Goal: Task Accomplishment & Management: Use online tool/utility

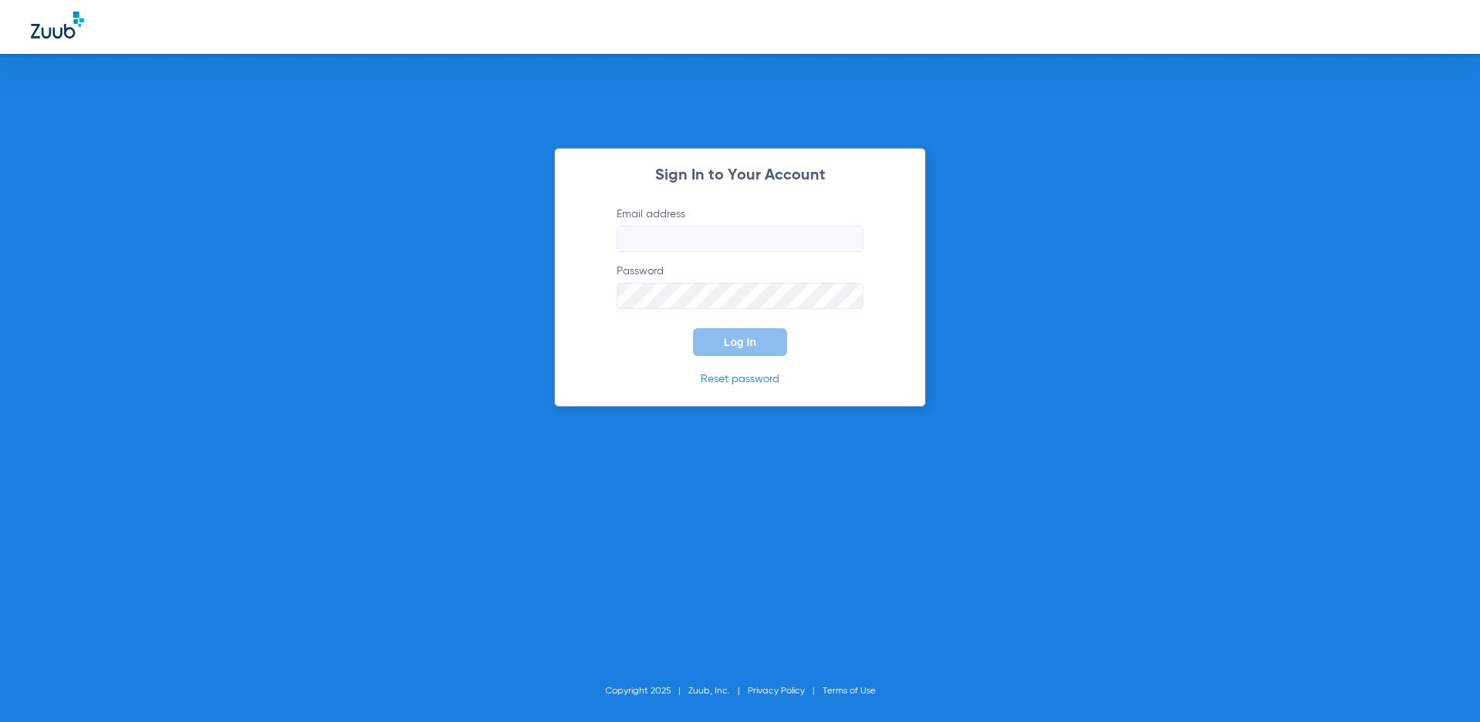
type input "[EMAIL_ADDRESS][DOMAIN_NAME]"
click at [737, 348] on span "Log In" at bounding box center [740, 342] width 32 height 12
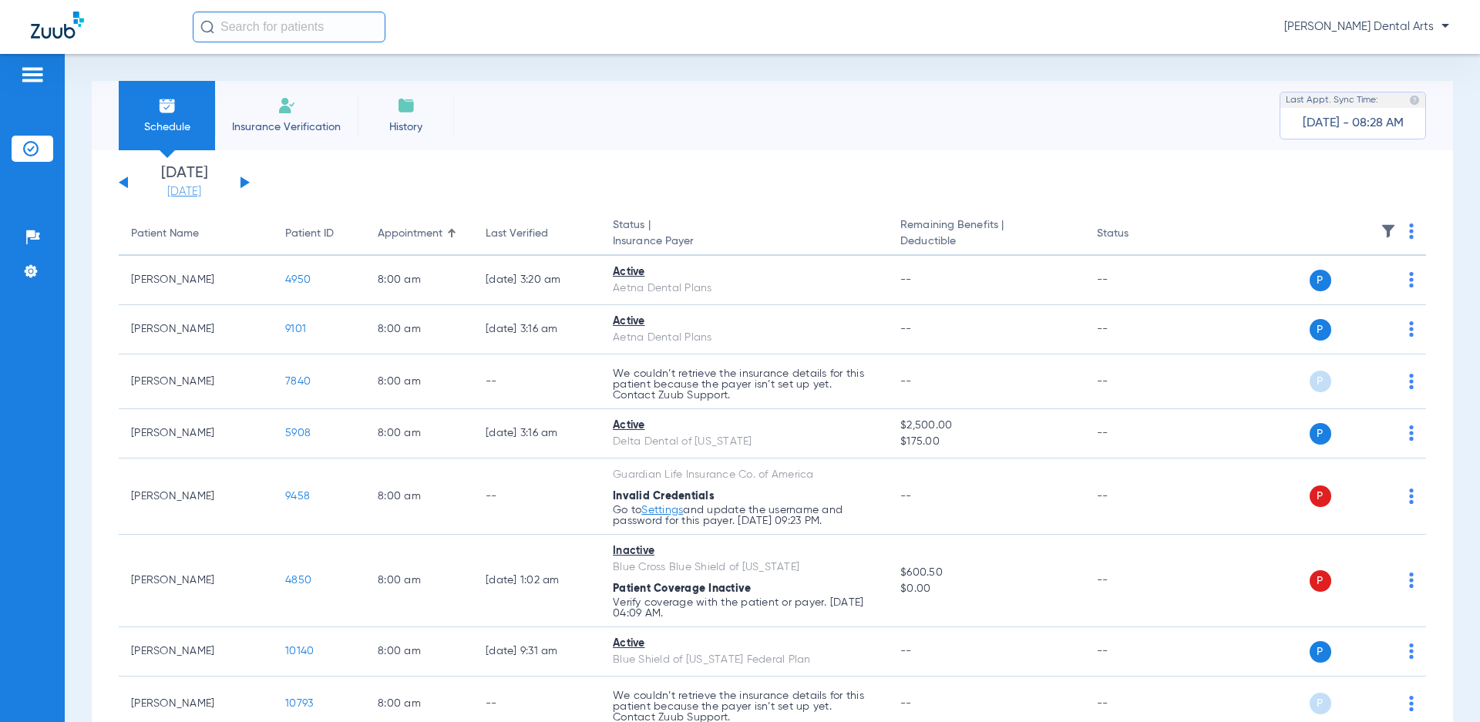
click at [203, 190] on link "[DATE]" at bounding box center [184, 191] width 92 height 15
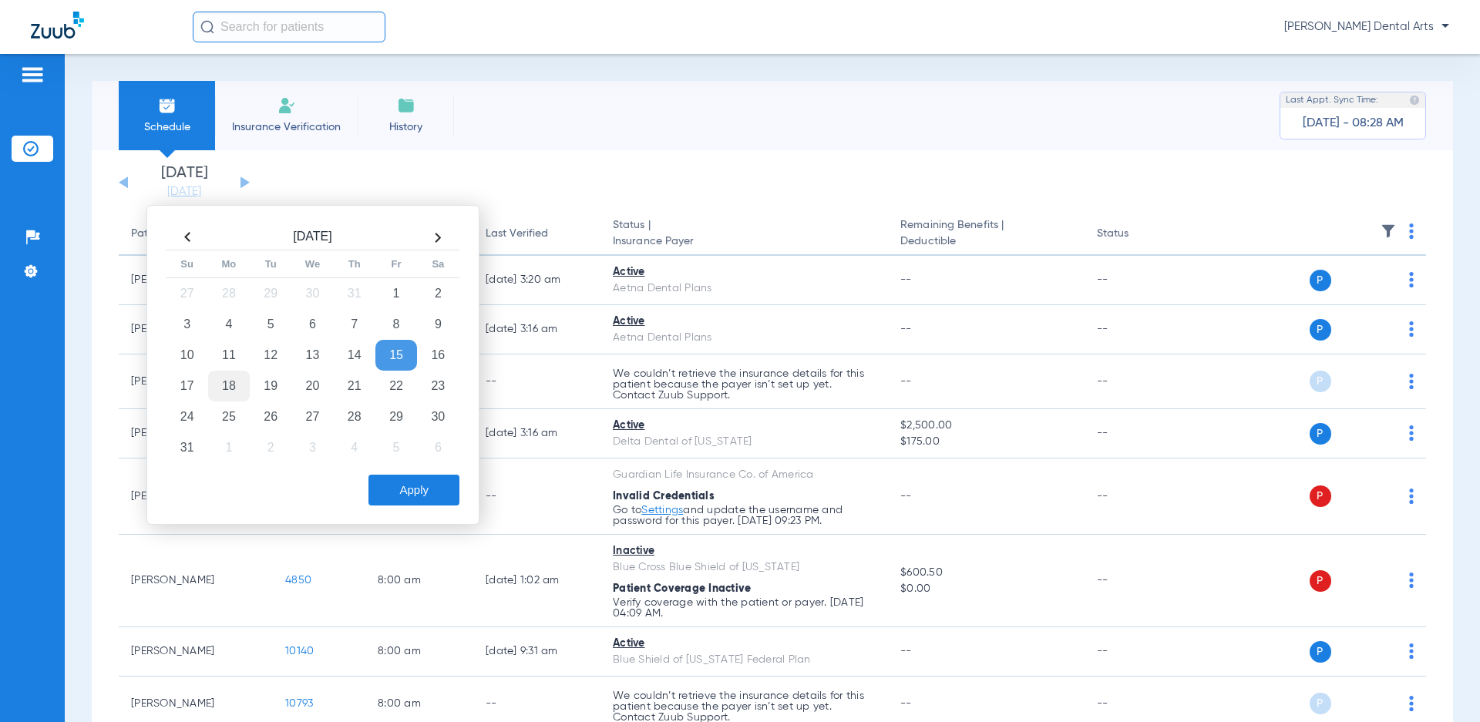
click at [234, 385] on td "18" at bounding box center [229, 386] width 42 height 31
click at [436, 491] on button "Apply" at bounding box center [413, 490] width 91 height 31
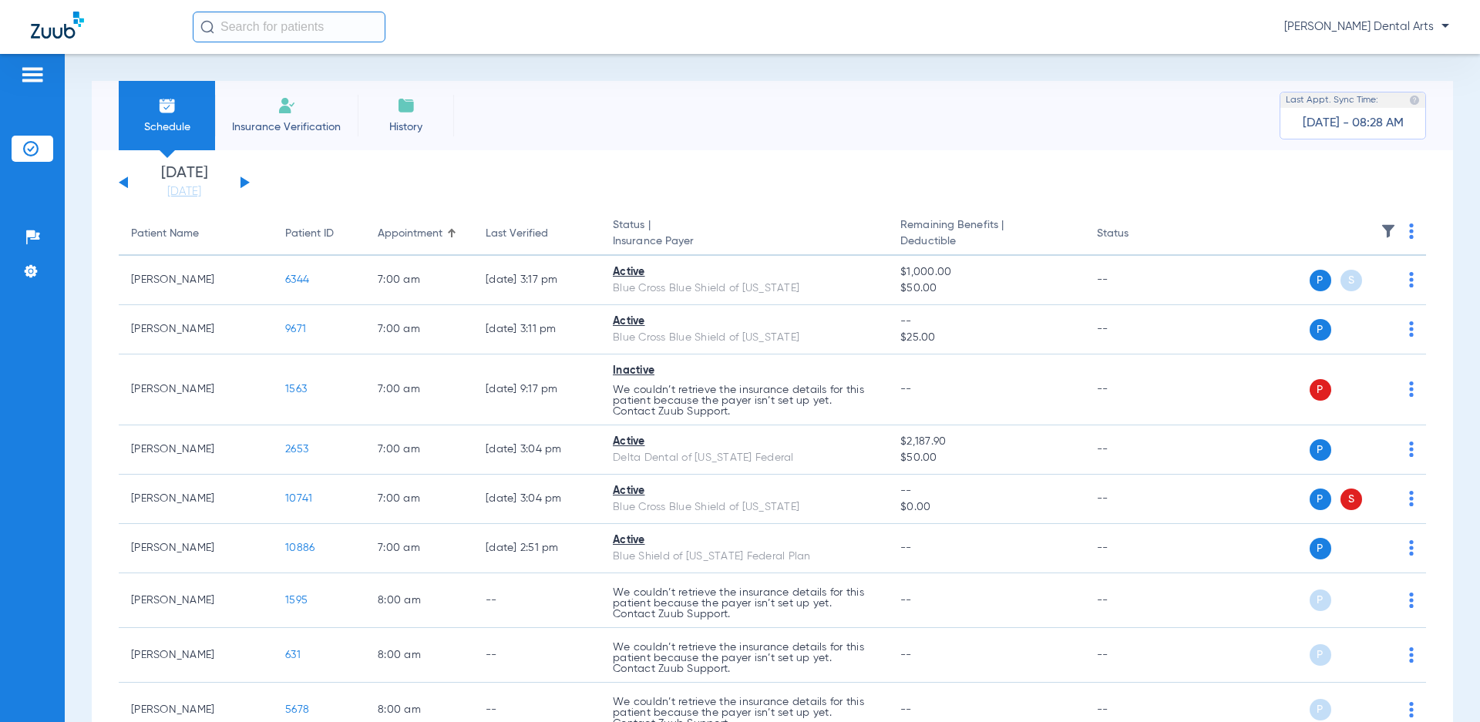
click at [1409, 236] on img at bounding box center [1411, 230] width 5 height 15
click at [1330, 282] on button "Verify All" at bounding box center [1340, 292] width 121 height 31
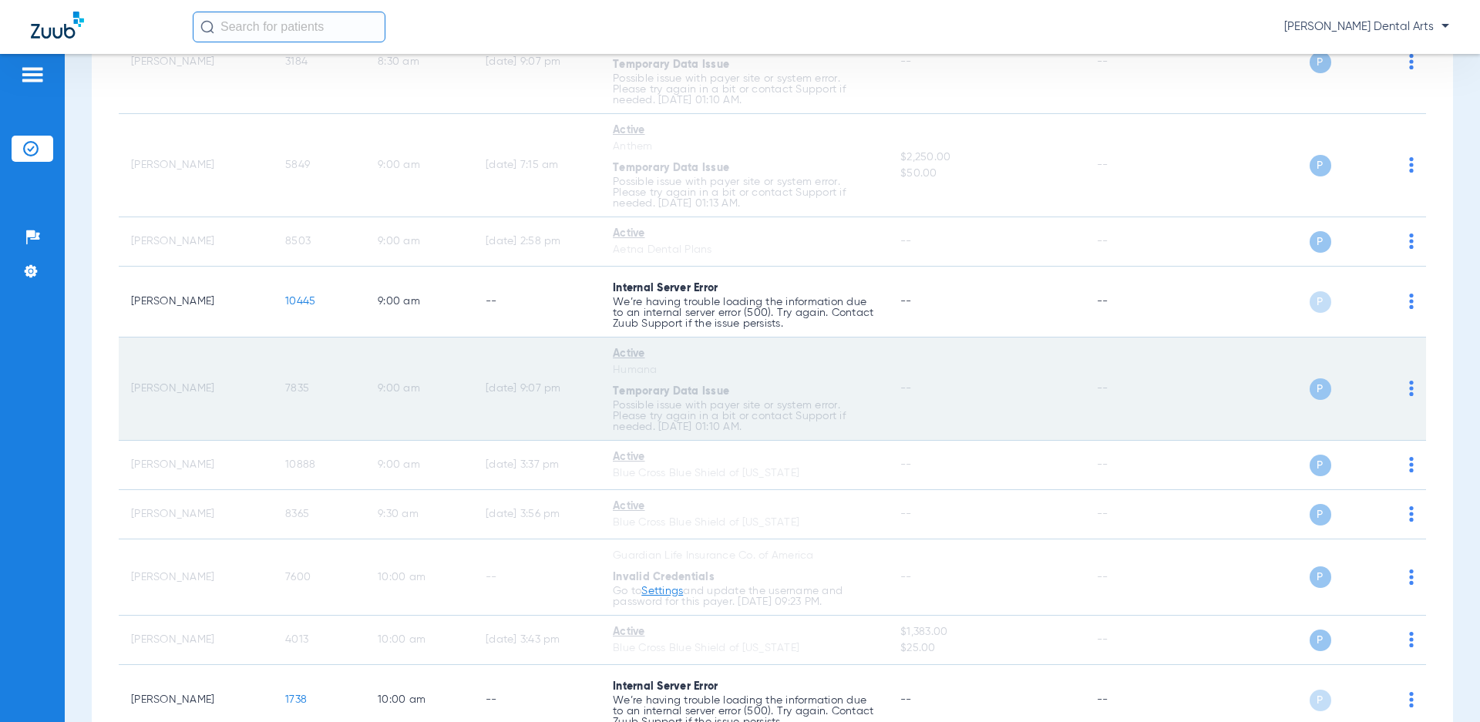
scroll to position [1083, 0]
